Goal: Information Seeking & Learning: Learn about a topic

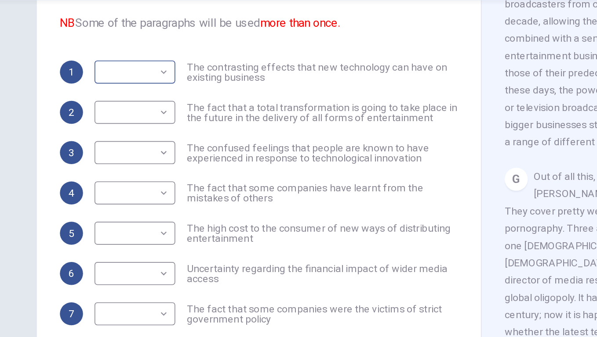
click at [107, 45] on body "This site uses cookies, as explained in our Privacy Policy . If you agree to th…" at bounding box center [298, 168] width 597 height 337
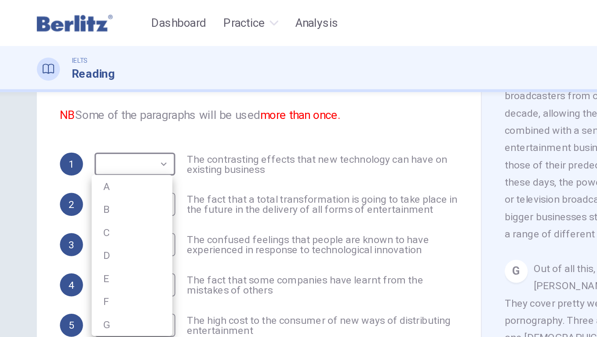
click at [163, 97] on div at bounding box center [298, 168] width 597 height 337
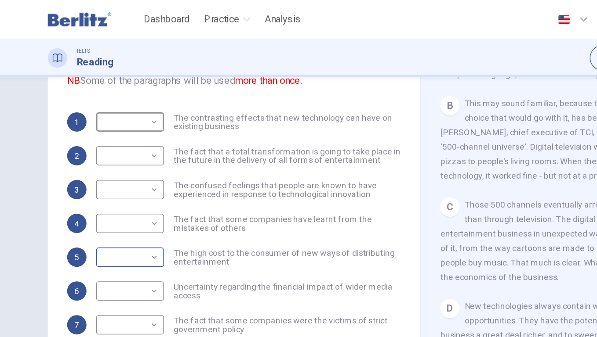
click at [108, 144] on body "This site uses cookies, as explained in our Privacy Policy . If you agree to th…" at bounding box center [298, 168] width 597 height 337
click at [88, 210] on li "B" at bounding box center [92, 215] width 49 height 14
type input "*"
click at [179, 138] on span "The confused feelings that people are known to have experienced in response to …" at bounding box center [208, 138] width 165 height 12
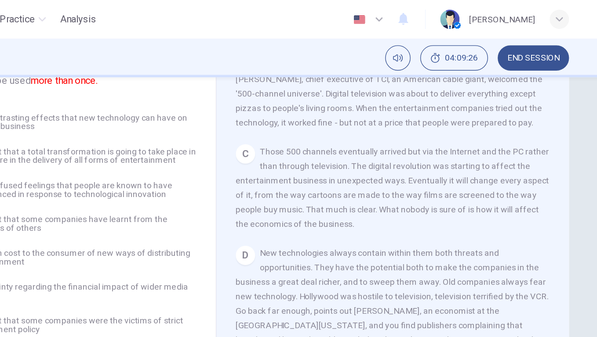
scroll to position [244, 0]
